Goal: Task Accomplishment & Management: Use online tool/utility

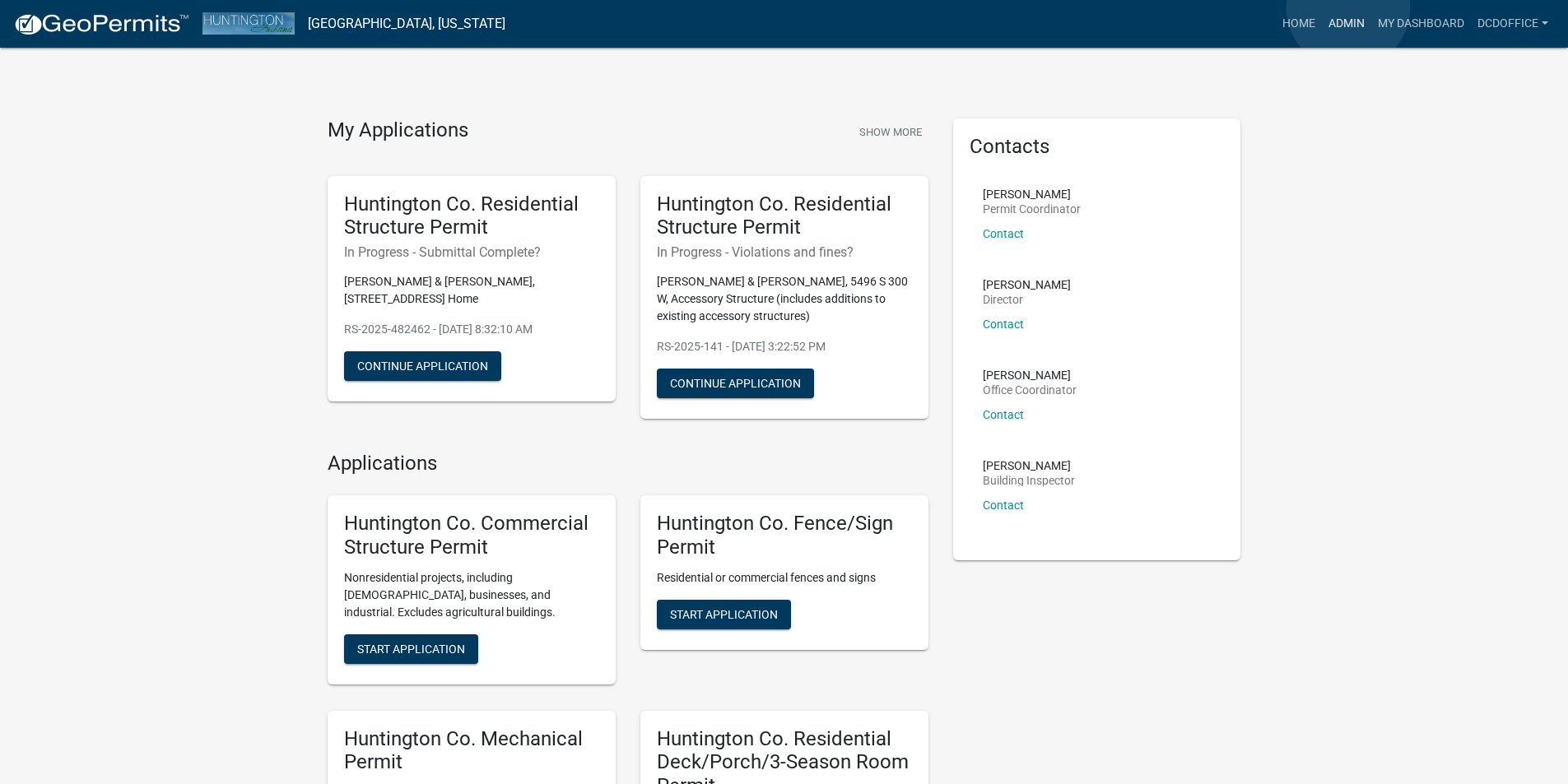
click at [1348, 8] on link "Admin" at bounding box center [1347, 23] width 50 height 31
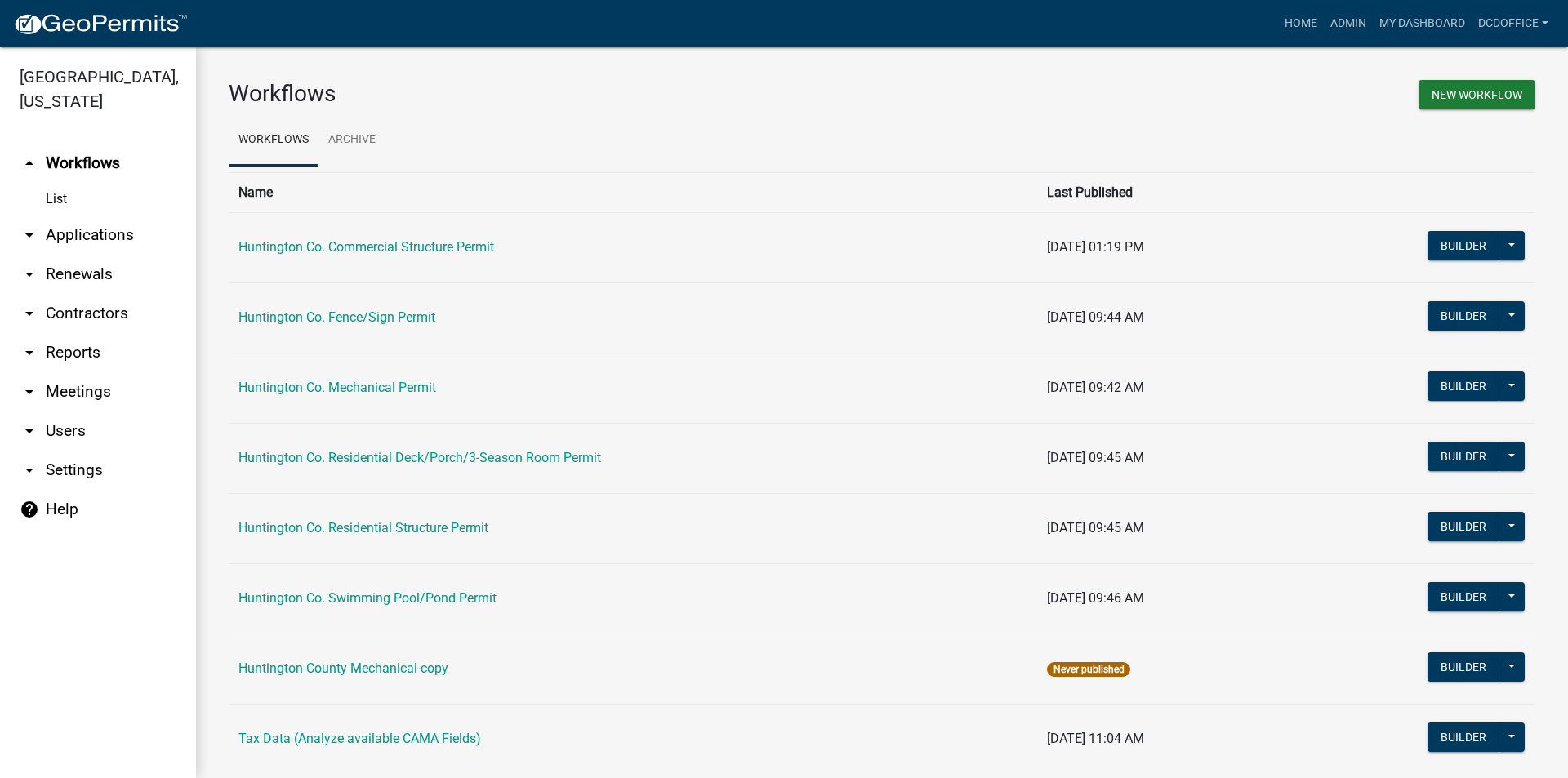
click at [57, 240] on link "arrow_drop_down Applications" at bounding box center [97, 235] width 196 height 40
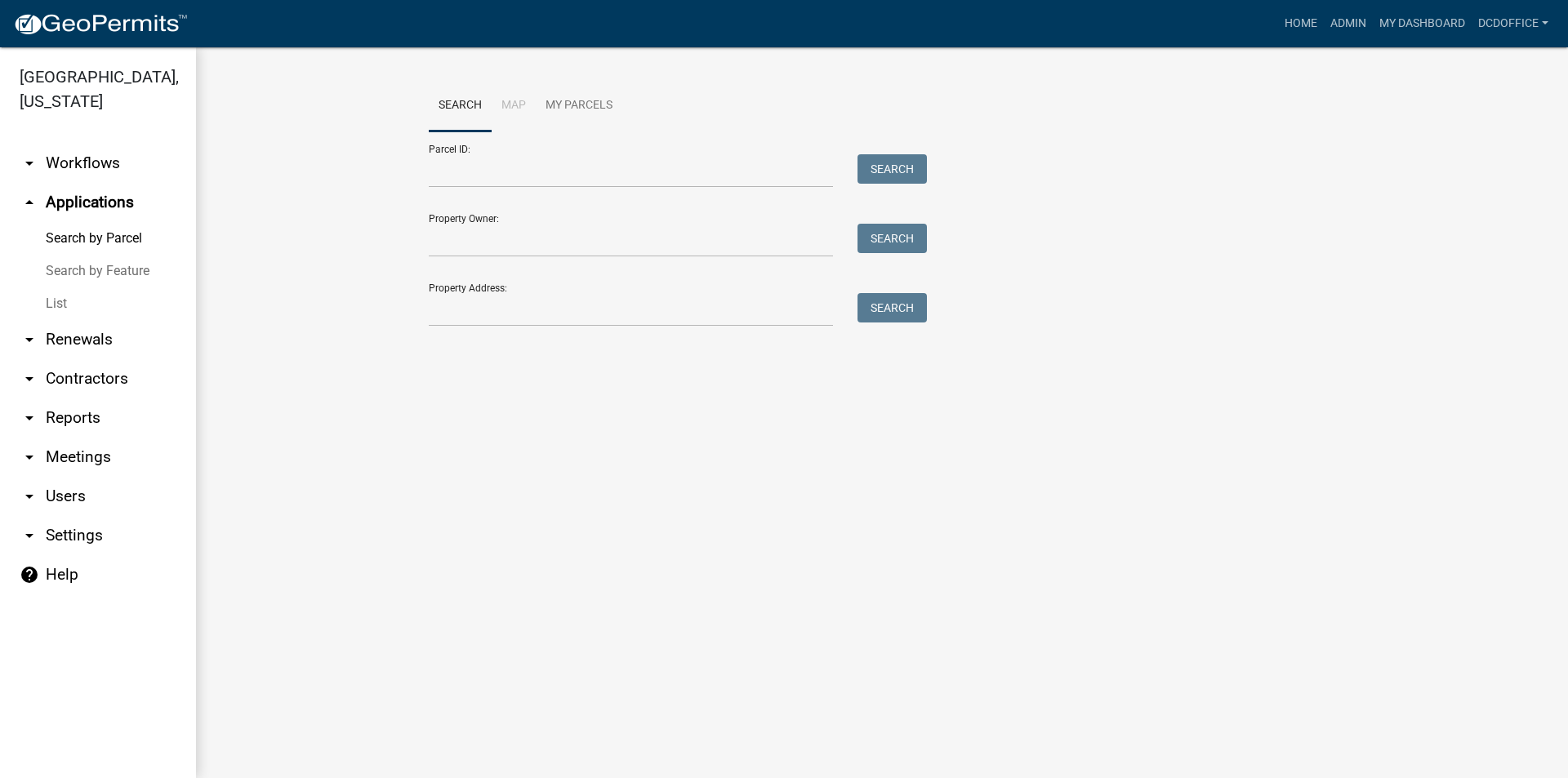
click at [61, 292] on link "List" at bounding box center [97, 303] width 196 height 32
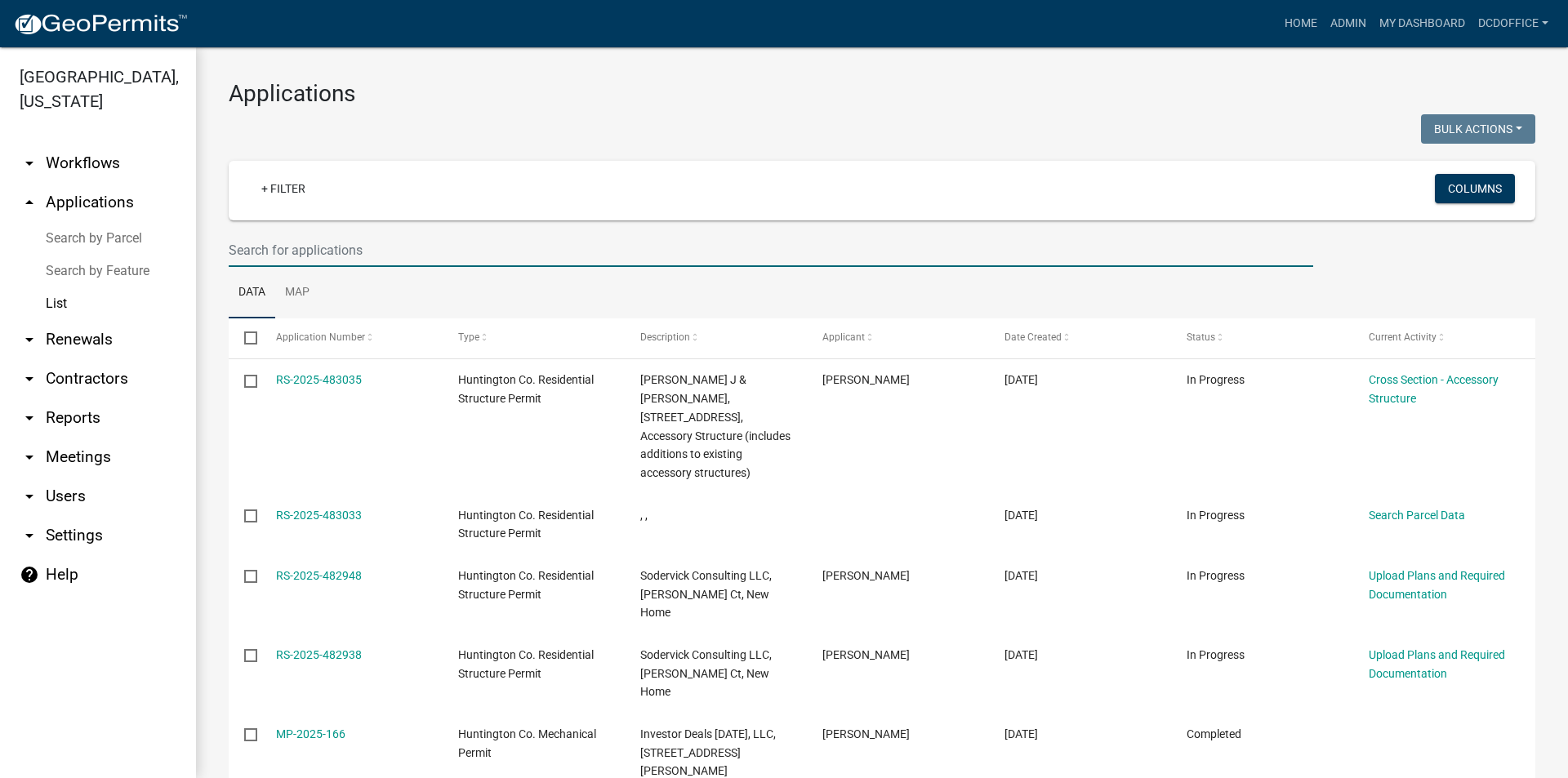
click at [258, 257] on input "text" at bounding box center [770, 250] width 1084 height 33
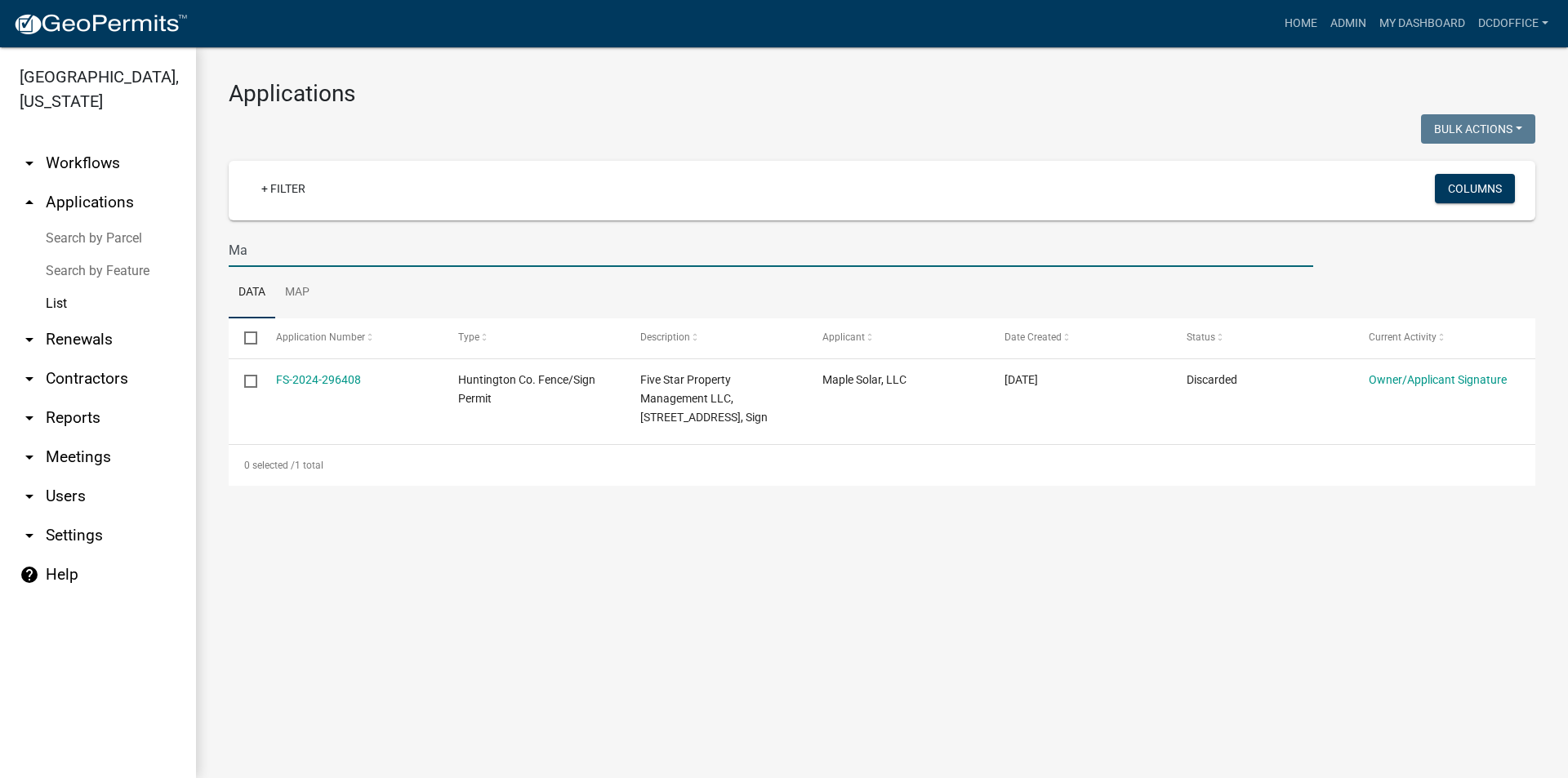
type input "M"
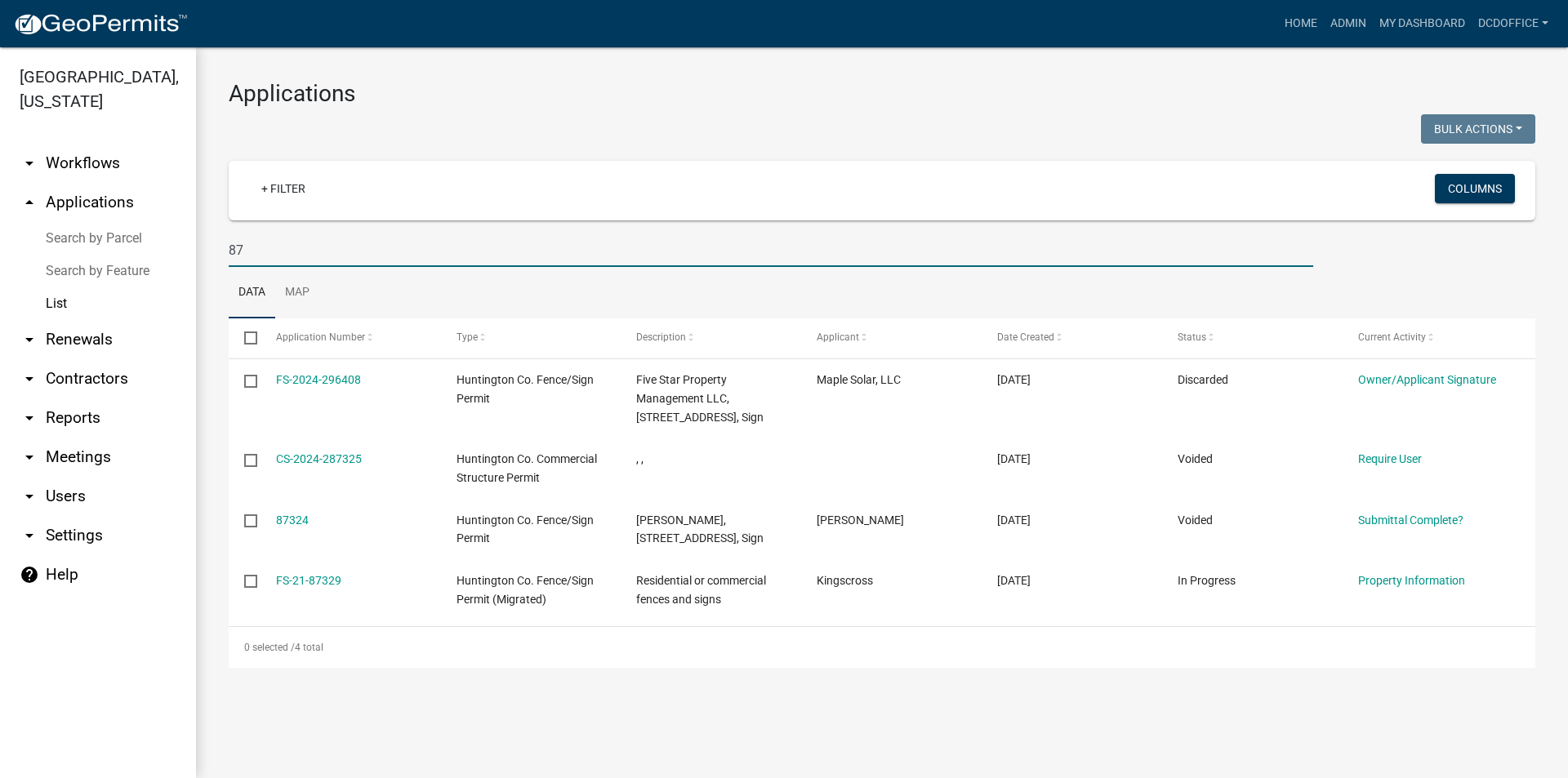
type input "8"
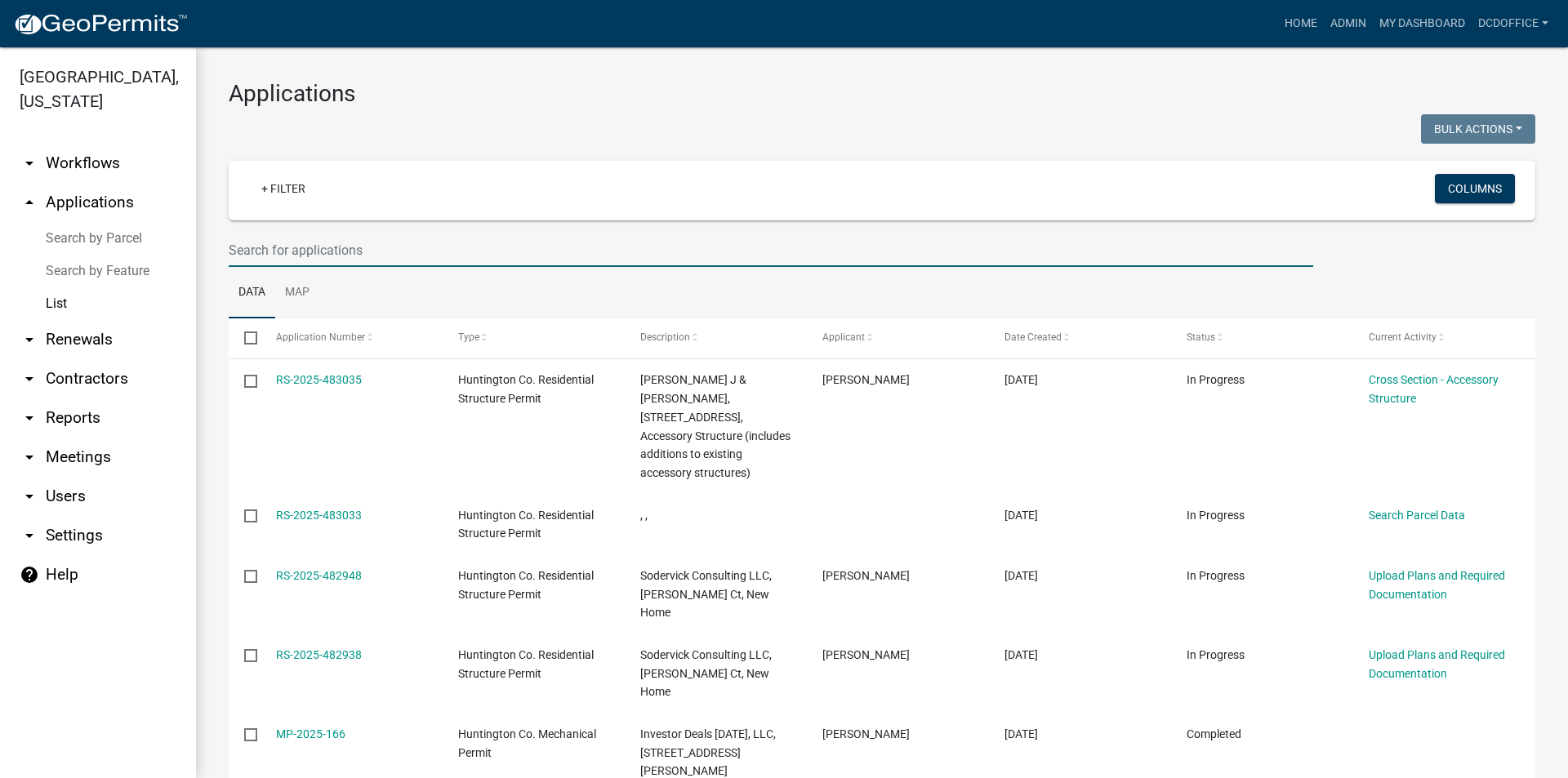
click at [342, 243] on input "text" at bounding box center [770, 250] width 1084 height 33
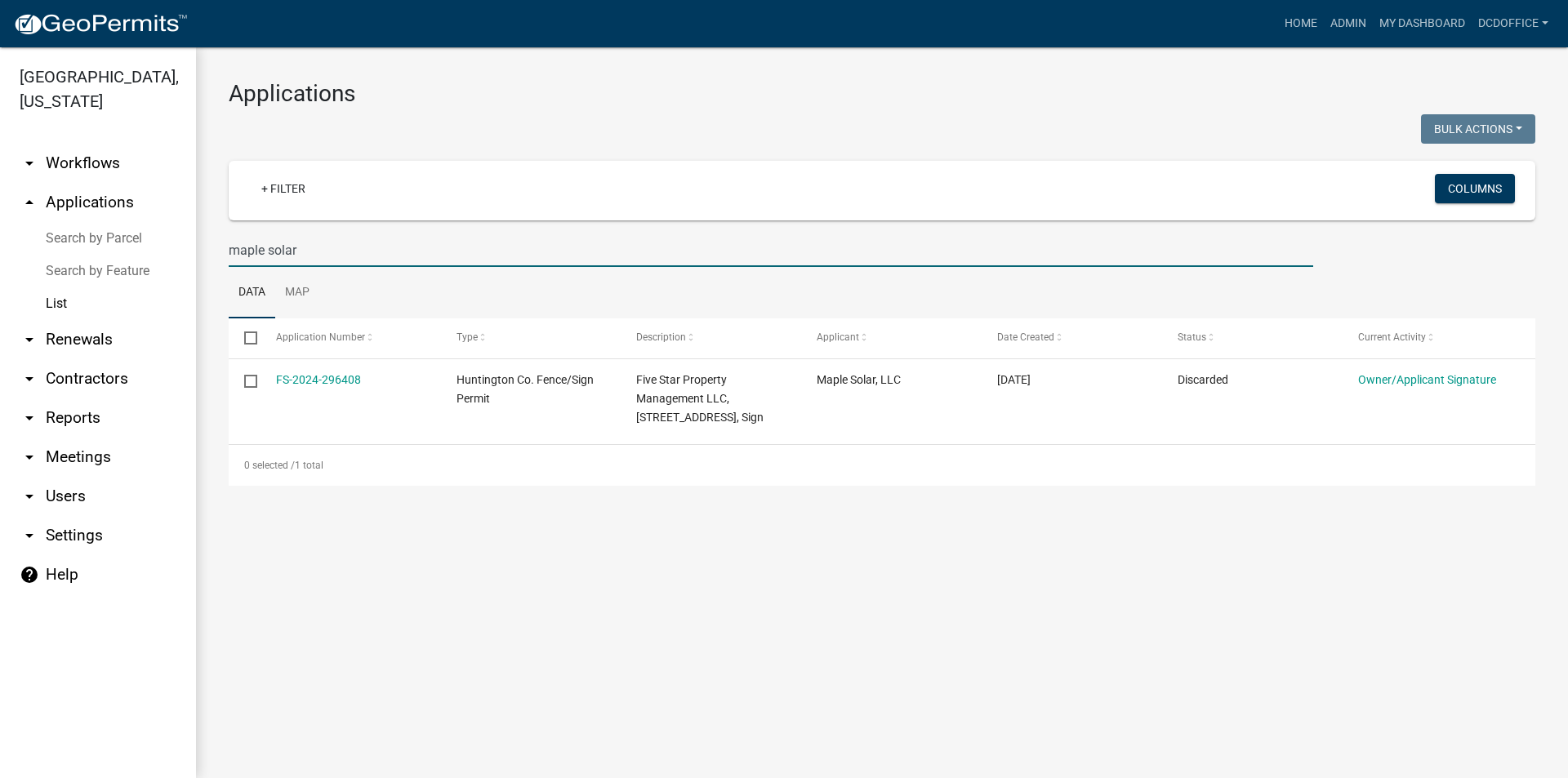
type input "maple solar"
